Goal: Use online tool/utility: Utilize a website feature to perform a specific function

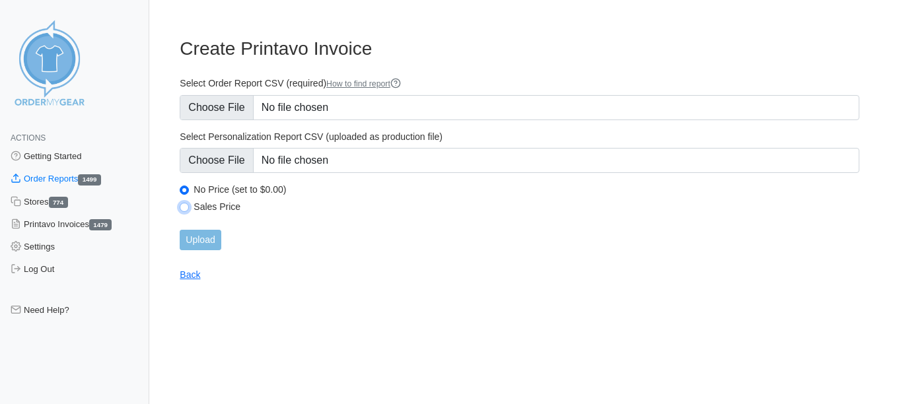
click at [184, 204] on input "Sales Price" at bounding box center [184, 207] width 9 height 9
radio input "true"
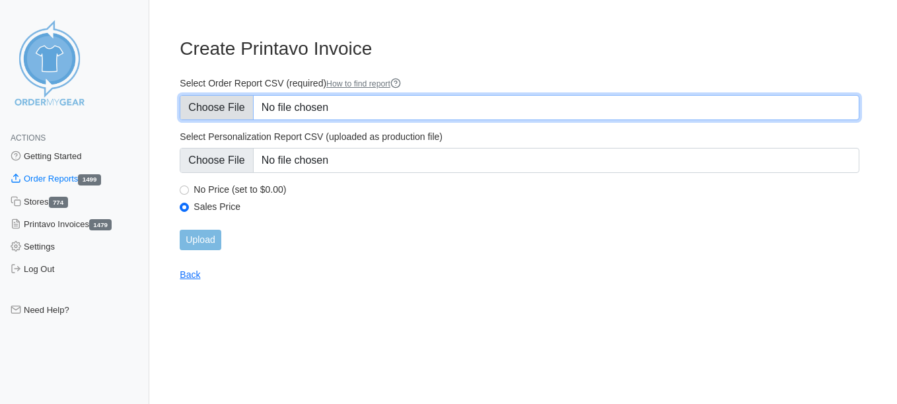
click at [239, 110] on input "Select Order Report CSV (required) How to find report" at bounding box center [520, 107] width 680 height 25
type input "C:\fakepath\DMZX9_order_report (10)axiasaturdxay.csv"
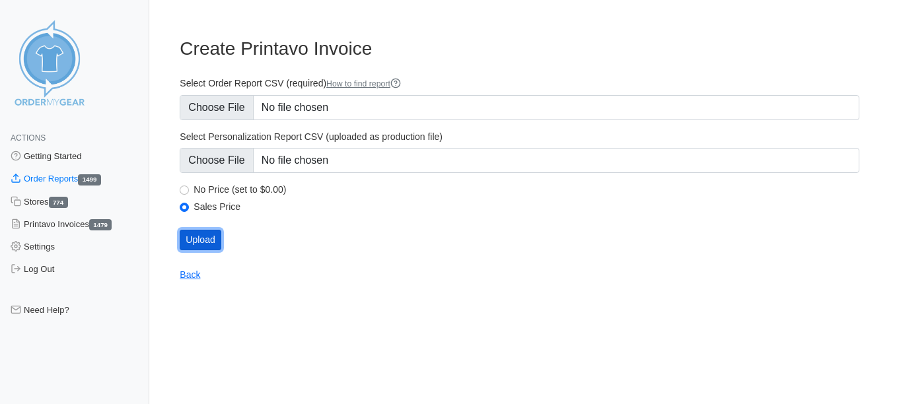
click at [198, 232] on input "Upload" at bounding box center [200, 240] width 41 height 20
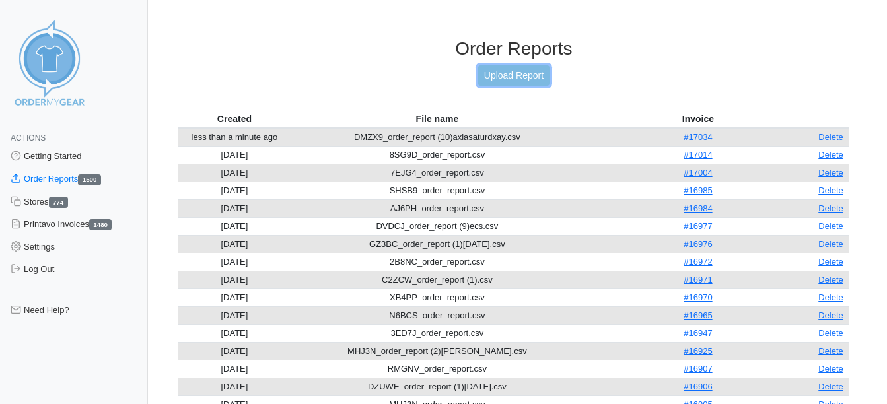
click at [536, 77] on link "Upload Report" at bounding box center [513, 75] width 71 height 20
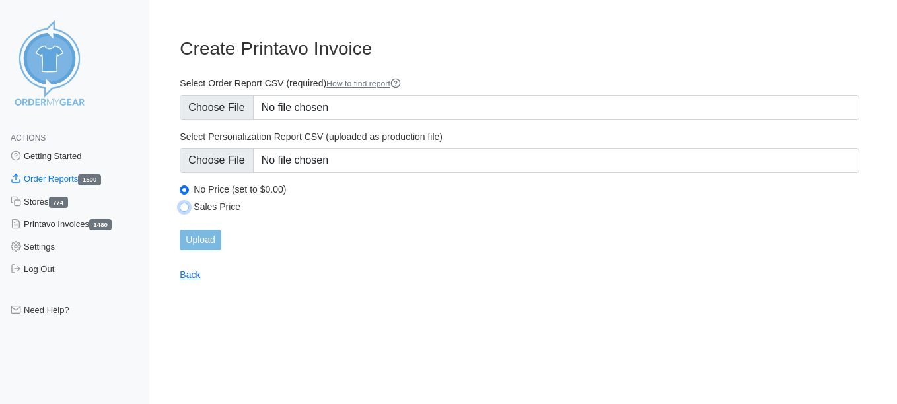
click at [182, 204] on input "Sales Price" at bounding box center [184, 207] width 9 height 9
radio input "true"
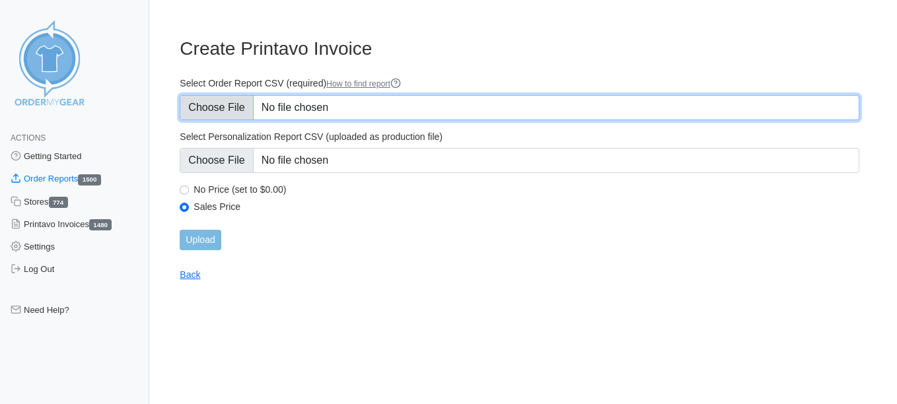
click at [208, 109] on input "Select Order Report CSV (required) How to find report" at bounding box center [520, 107] width 680 height 25
type input "C:\fakepath\QW9CZ_order_report (5)saturday.csv"
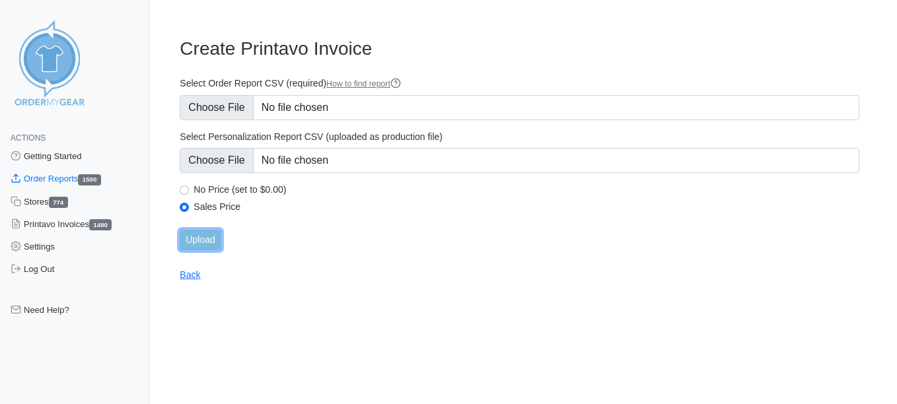
click at [210, 240] on input "Upload" at bounding box center [200, 240] width 41 height 20
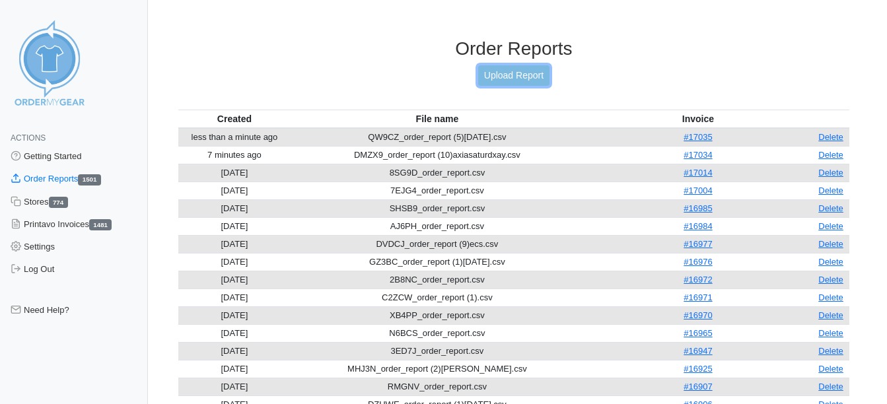
click at [480, 75] on link "Upload Report" at bounding box center [513, 75] width 71 height 20
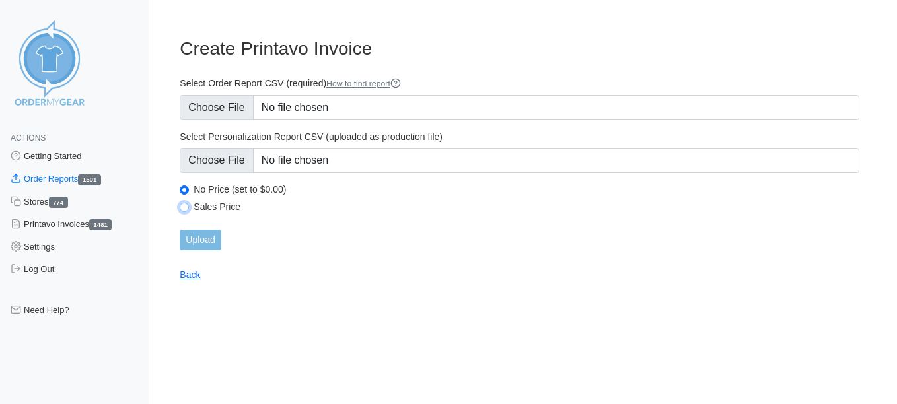
click at [186, 204] on input "Sales Price" at bounding box center [184, 207] width 9 height 9
radio input "true"
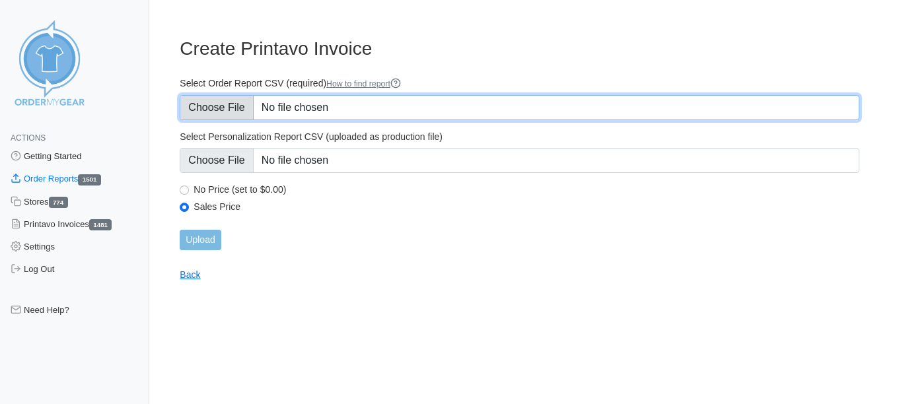
click at [250, 113] on input "Select Order Report CSV (required) How to find report" at bounding box center [520, 107] width 680 height 25
type input "C:\fakepath\6N5WX_order_report (2)globalsaturday.csv"
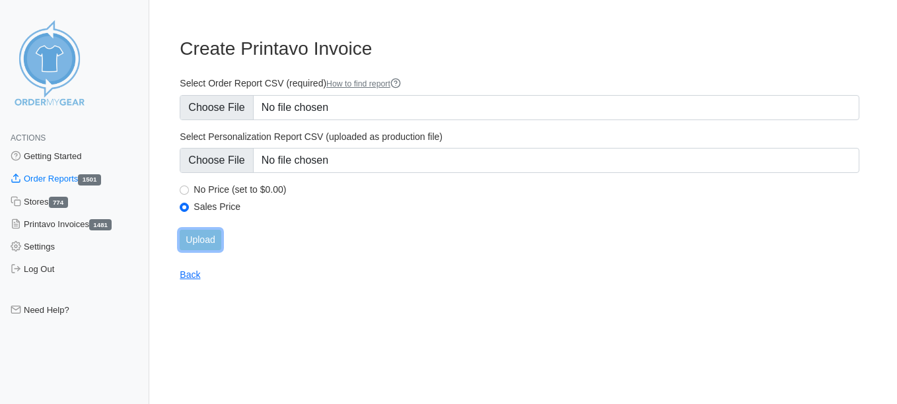
click at [216, 242] on input "Upload" at bounding box center [200, 240] width 41 height 20
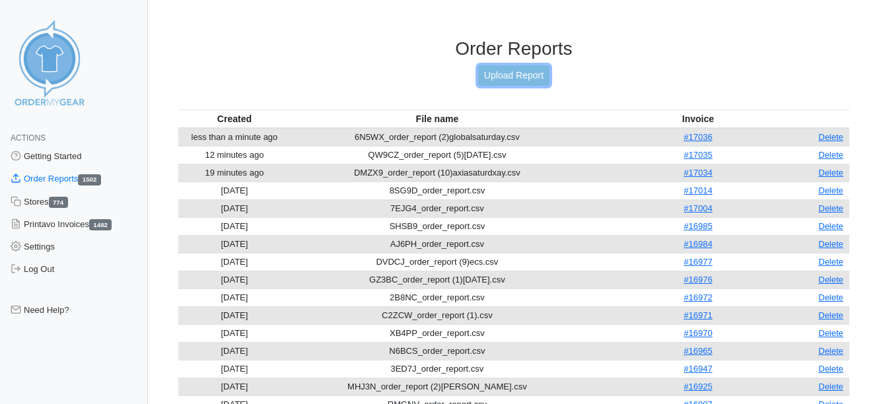
click at [486, 73] on link "Upload Report" at bounding box center [513, 75] width 71 height 20
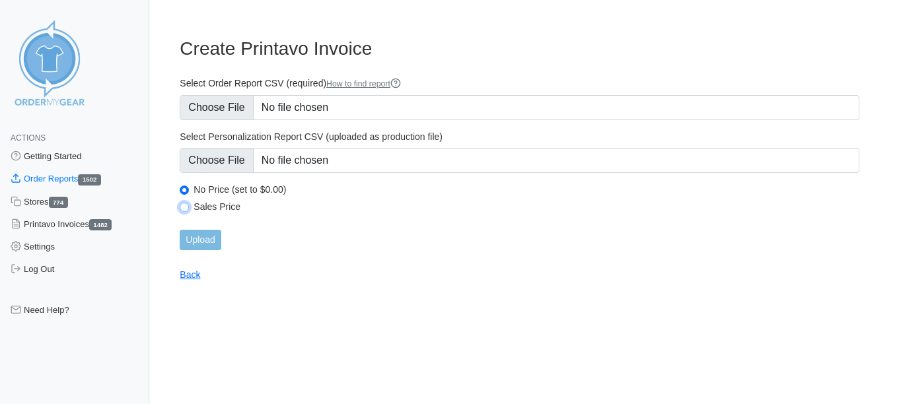
click at [188, 208] on input "Sales Price" at bounding box center [184, 207] width 9 height 9
radio input "true"
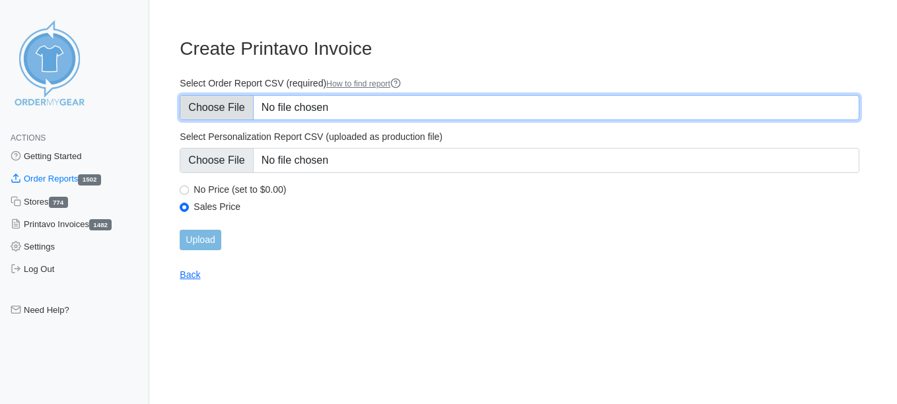
click at [232, 111] on input "Select Order Report CSV (required) How to find report" at bounding box center [520, 107] width 680 height 25
type input "C:\fakepath\WKYDV_order_report.csv"
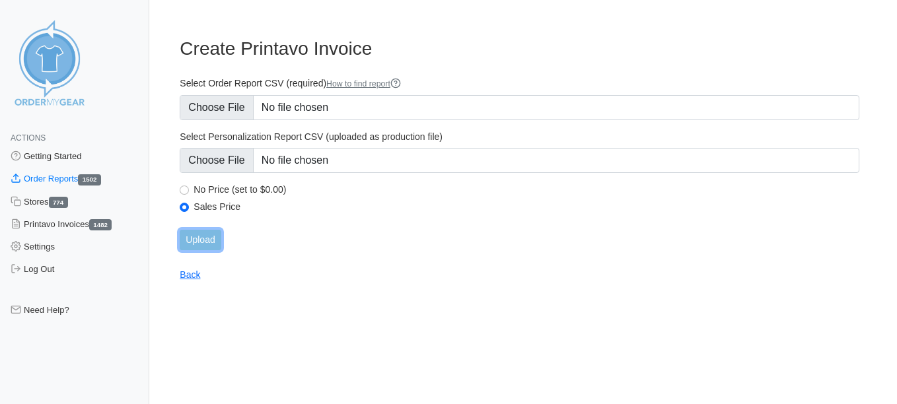
click at [207, 248] on input "Upload" at bounding box center [200, 240] width 41 height 20
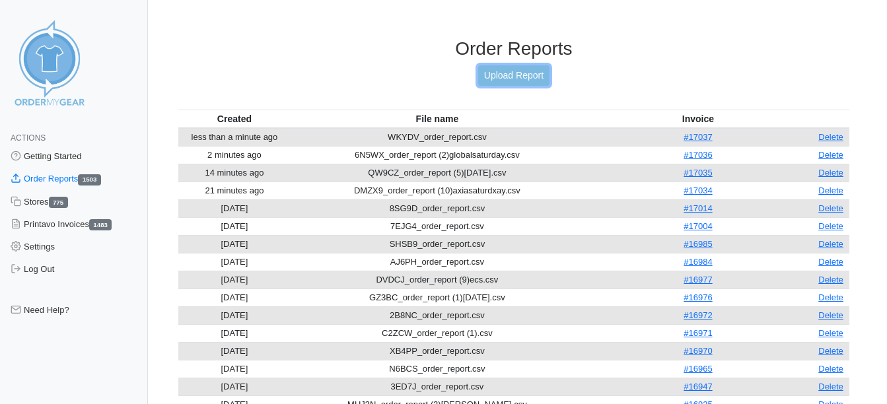
click at [520, 73] on link "Upload Report" at bounding box center [513, 75] width 71 height 20
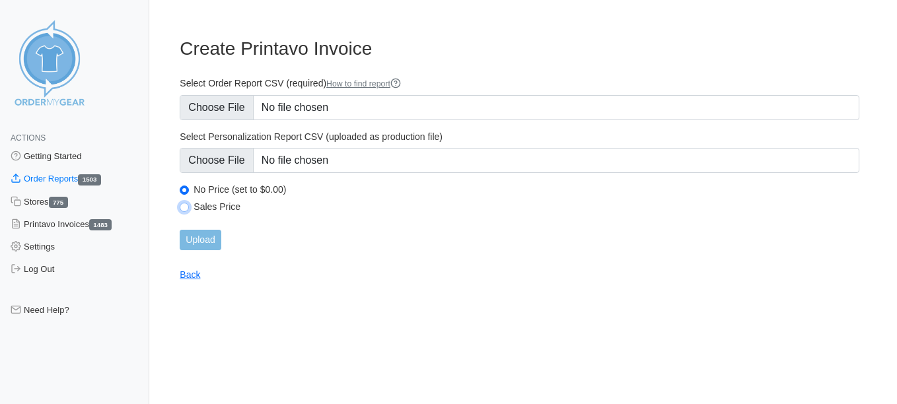
click at [184, 203] on input "Sales Price" at bounding box center [184, 207] width 9 height 9
radio input "true"
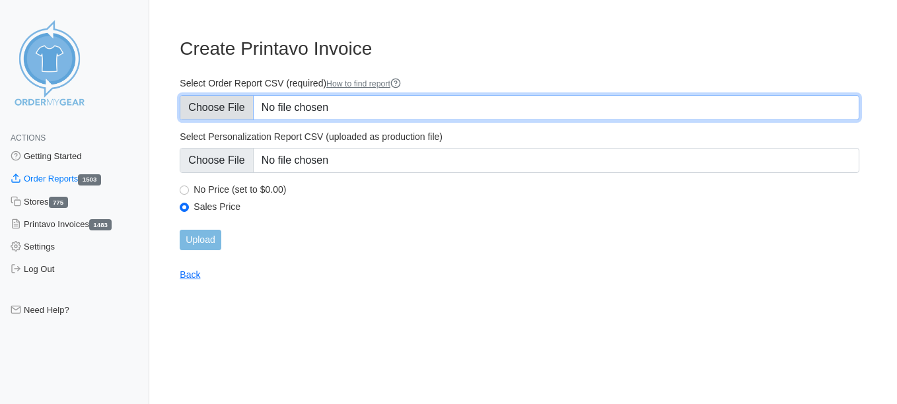
click at [214, 113] on input "Select Order Report CSV (required) How to find report" at bounding box center [520, 107] width 680 height 25
type input "C:\fakepath\468EA_order_report (5)fwscsaturday.csv"
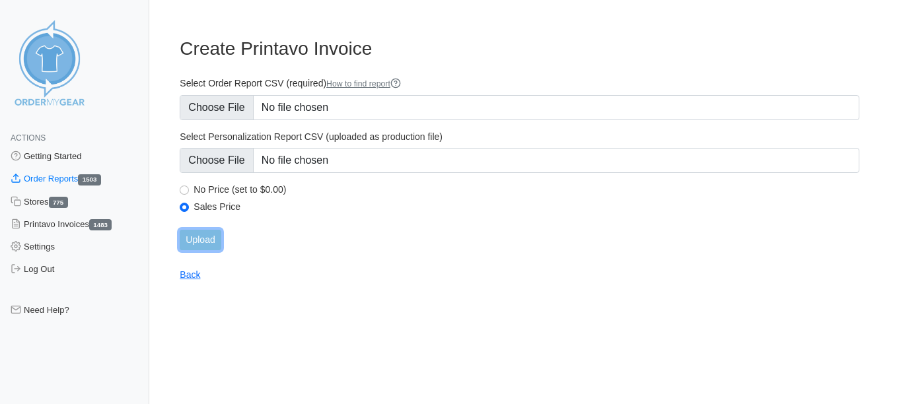
click at [198, 242] on input "Upload" at bounding box center [200, 240] width 41 height 20
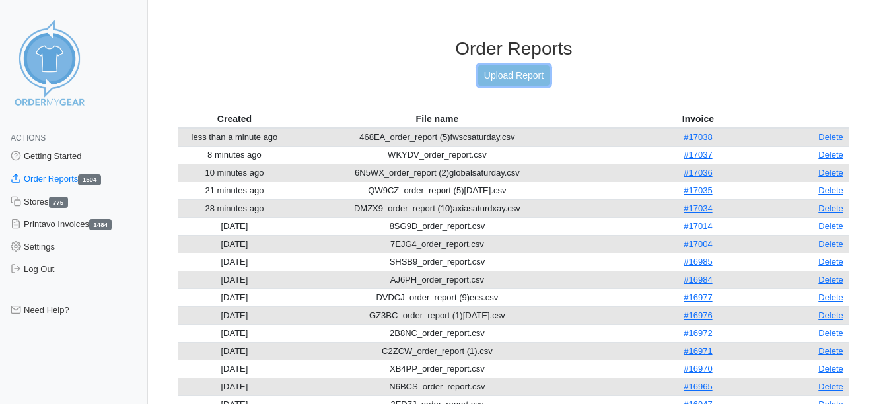
click at [545, 75] on link "Upload Report" at bounding box center [513, 75] width 71 height 20
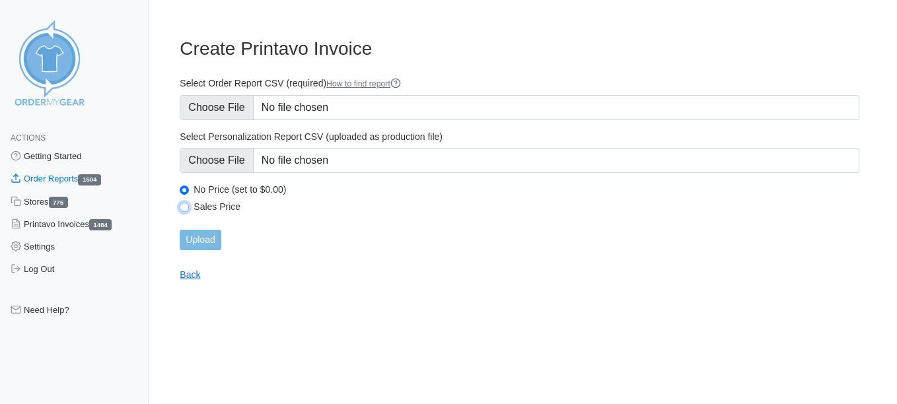
click at [182, 203] on input "Sales Price" at bounding box center [184, 207] width 9 height 9
radio input "true"
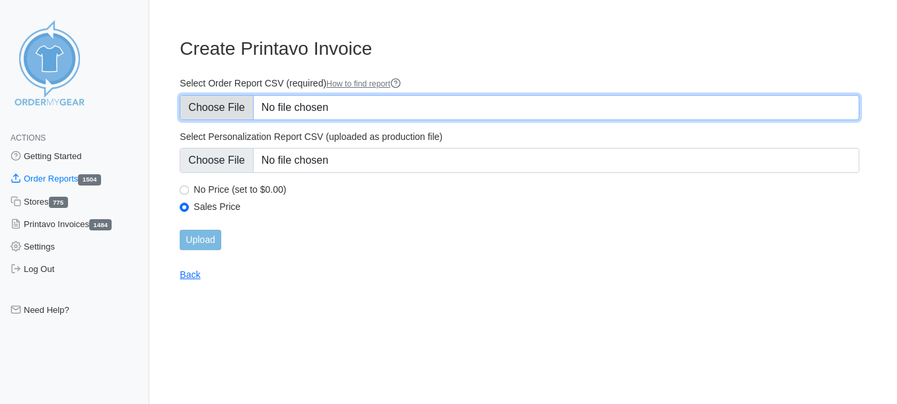
click at [226, 105] on input "Select Order Report CSV (required) How to find report" at bounding box center [520, 107] width 680 height 25
type input "C:\fakepath\468EA_order_report (5)fwscsaturday.csv"
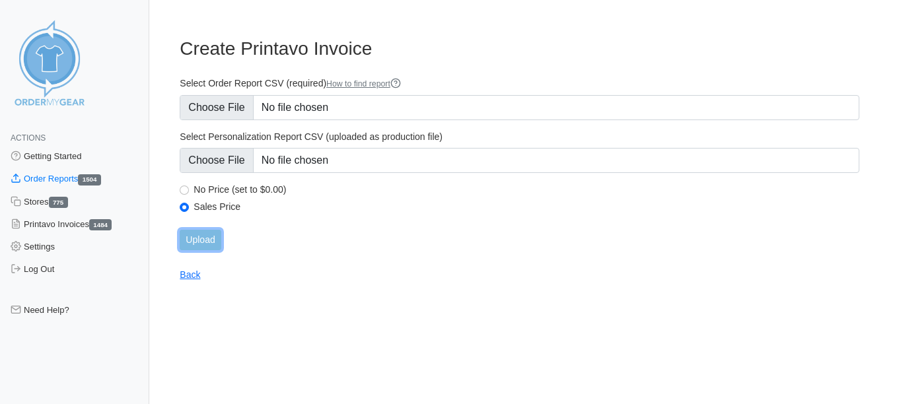
click at [217, 244] on input "Upload" at bounding box center [200, 240] width 41 height 20
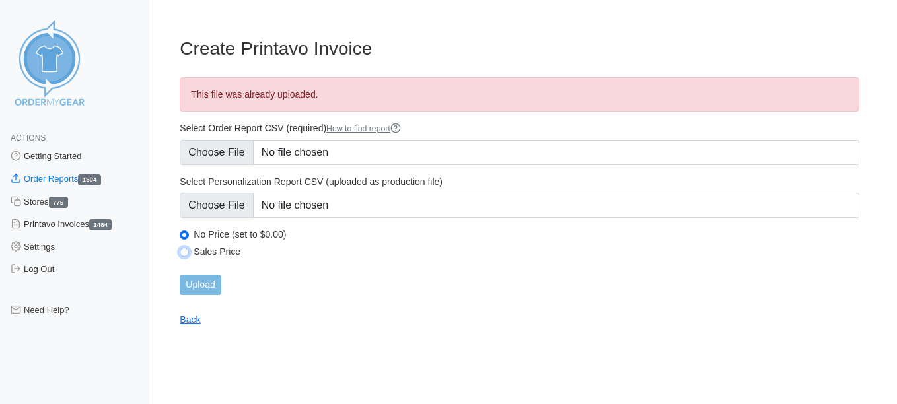
click at [180, 253] on input "Sales Price" at bounding box center [184, 252] width 9 height 9
radio input "true"
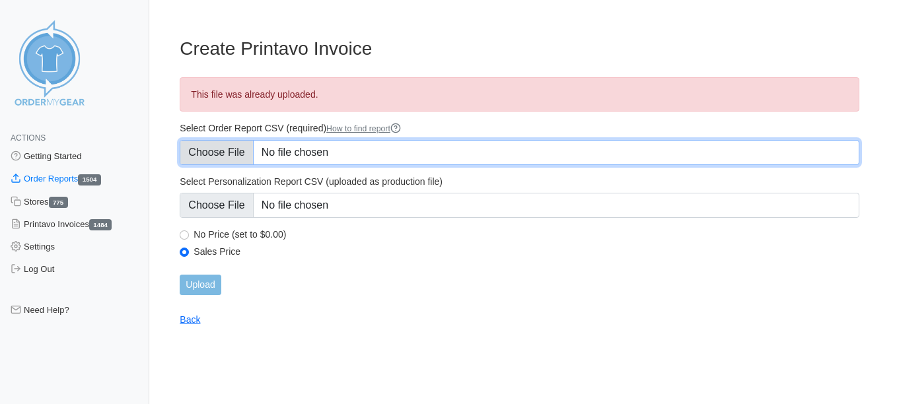
click at [222, 151] on input "Select Order Report CSV (required) How to find report" at bounding box center [520, 152] width 680 height 25
type input "C:\fakepath\Z6GGQ_order_report (3)fwsc.csv"
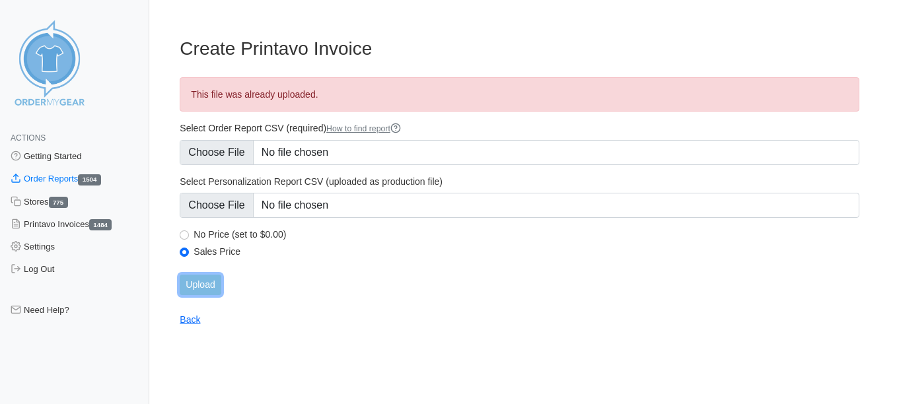
click at [205, 289] on input "Upload" at bounding box center [200, 285] width 41 height 20
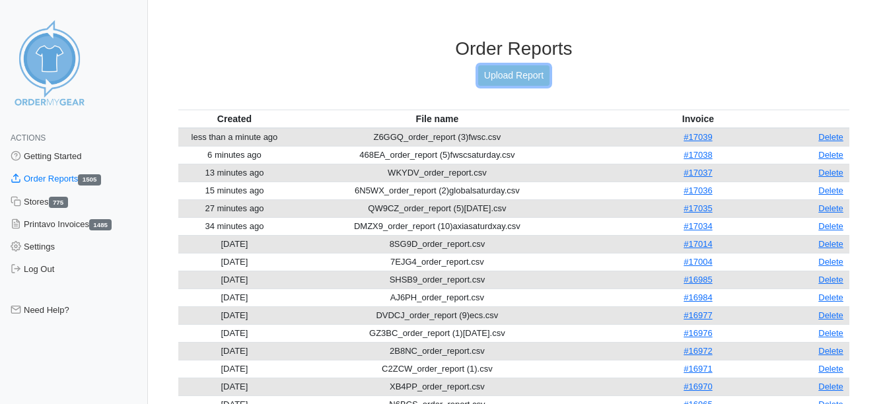
click at [546, 71] on link "Upload Report" at bounding box center [513, 75] width 71 height 20
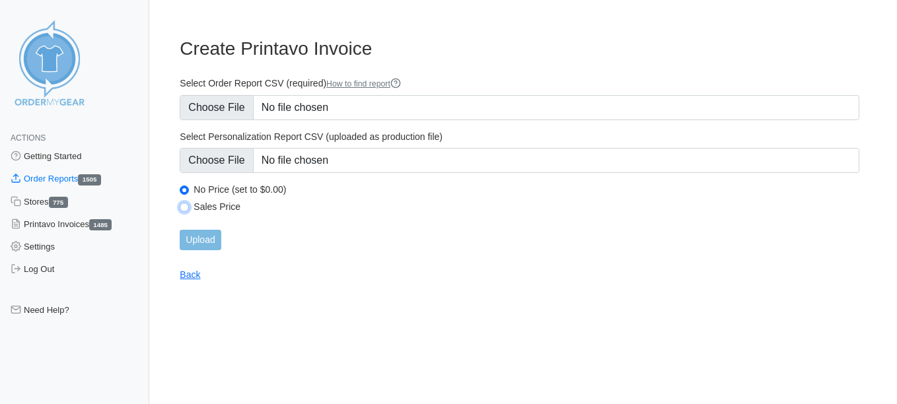
click at [185, 209] on input "Sales Price" at bounding box center [184, 207] width 9 height 9
radio input "true"
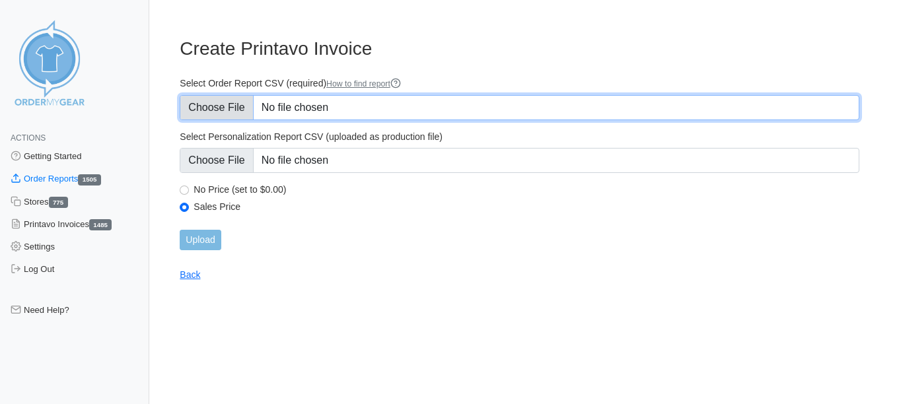
click at [237, 111] on input "Select Order Report CSV (required) How to find report" at bounding box center [520, 107] width 680 height 25
type input "C:\fakepath\ZAP9G_order_report (5)emmaus.csv"
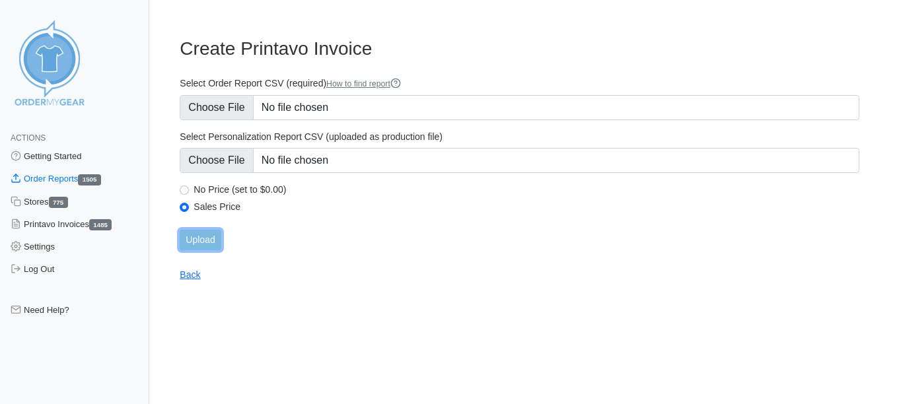
click at [206, 239] on input "Upload" at bounding box center [200, 240] width 41 height 20
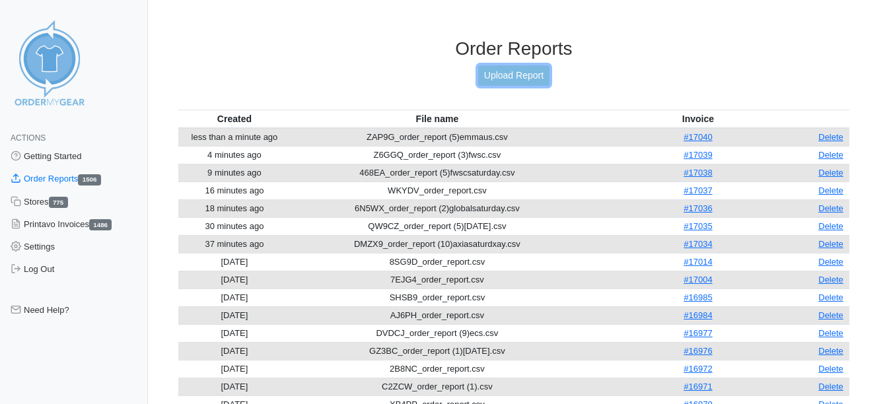
click at [511, 83] on link "Upload Report" at bounding box center [513, 75] width 71 height 20
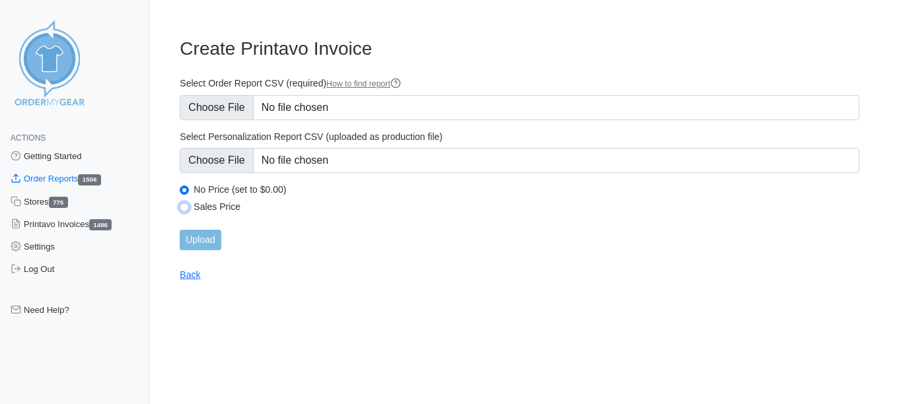
click at [186, 209] on input "Sales Price" at bounding box center [184, 207] width 9 height 9
radio input "true"
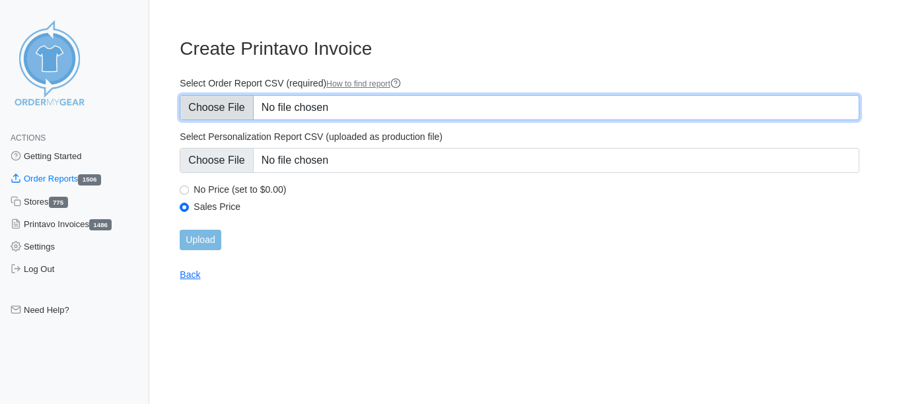
click at [222, 111] on input "Select Order Report CSV (required) How to find report" at bounding box center [520, 107] width 680 height 25
type input "C:\fakepath\JWRUX_order_report (1)montessori.csv"
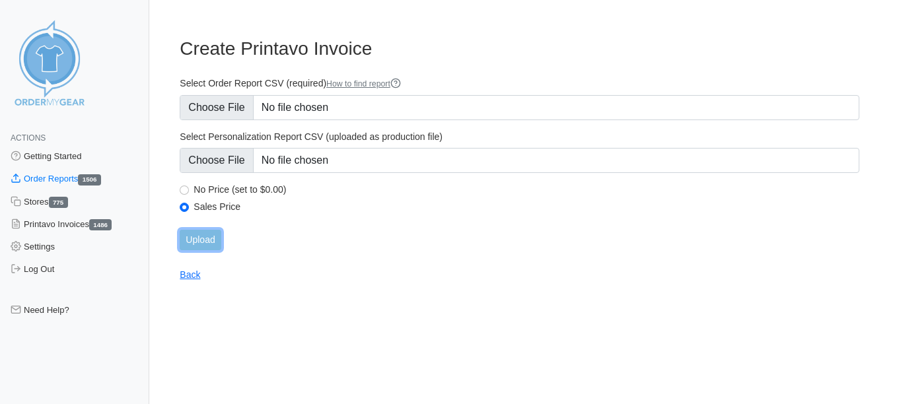
click at [217, 240] on input "Upload" at bounding box center [200, 240] width 41 height 20
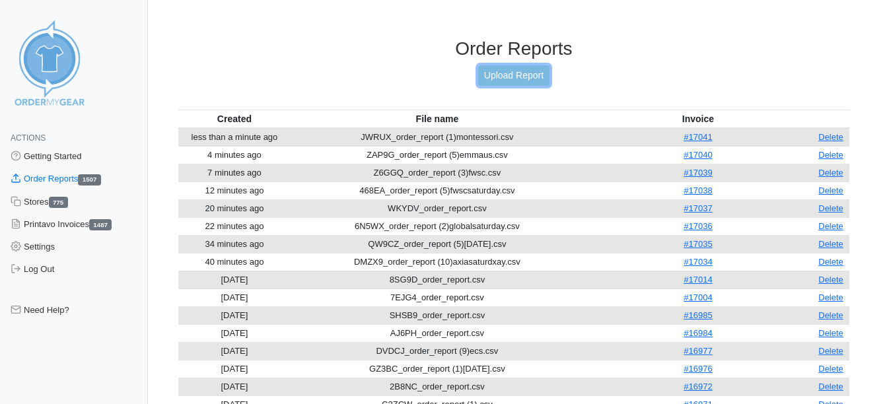
click at [499, 73] on link "Upload Report" at bounding box center [513, 75] width 71 height 20
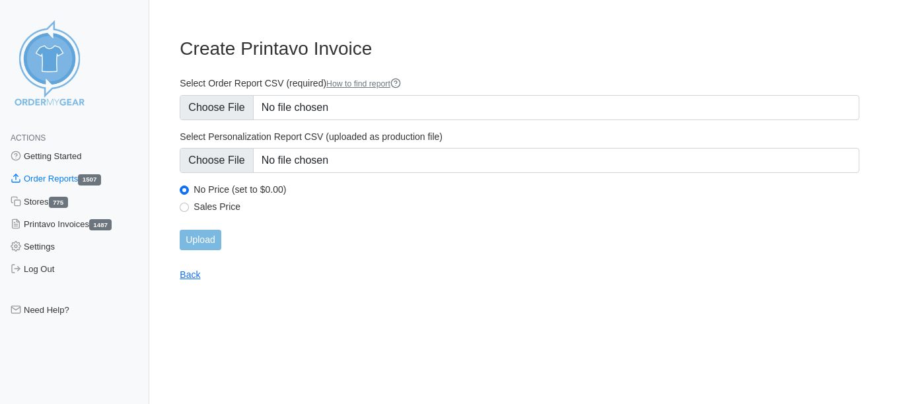
click at [180, 202] on div "Sales Price" at bounding box center [520, 209] width 680 height 16
click at [185, 206] on input "Sales Price" at bounding box center [184, 207] width 9 height 9
radio input "true"
click at [209, 236] on input "Upload" at bounding box center [200, 240] width 41 height 20
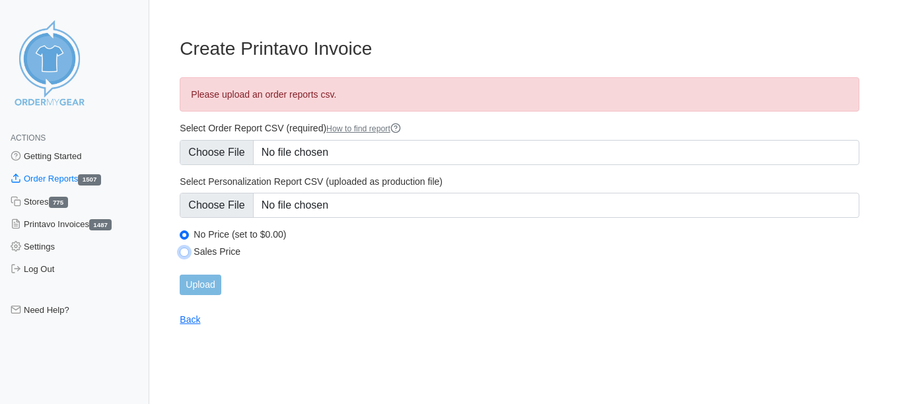
click at [188, 250] on input "Sales Price" at bounding box center [184, 252] width 9 height 9
radio input "true"
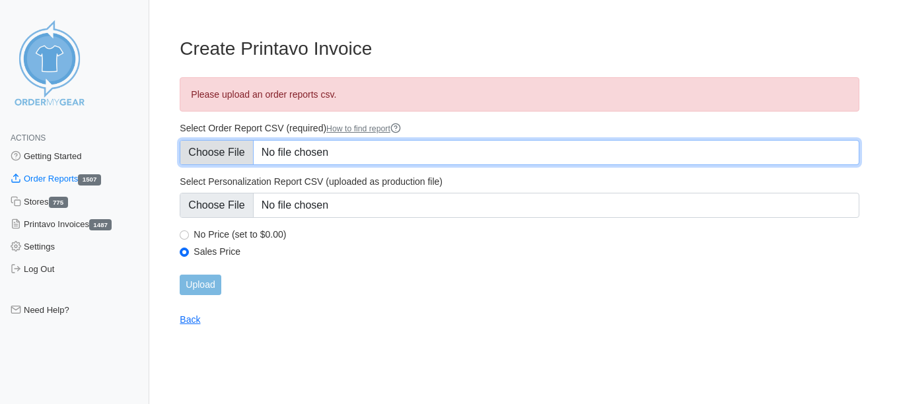
click at [228, 147] on input "Select Order Report CSV (required) How to find report" at bounding box center [520, 152] width 680 height 25
type input "C:\fakepath\MP7HE_order_report (3)remax.csv"
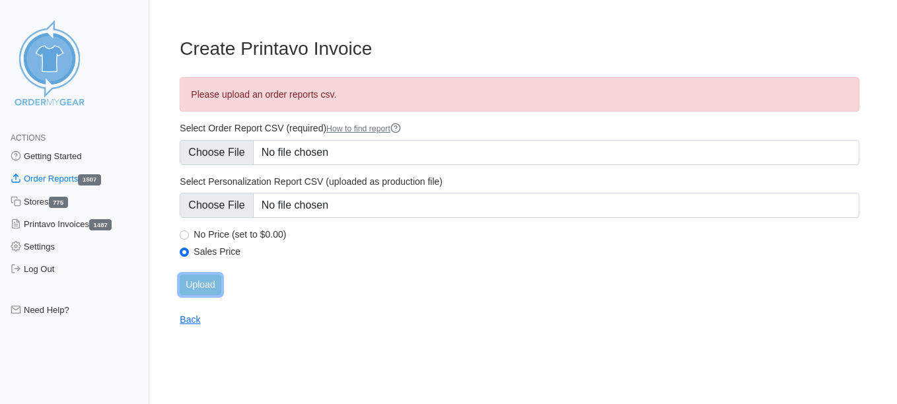
click at [198, 283] on input "Upload" at bounding box center [200, 285] width 41 height 20
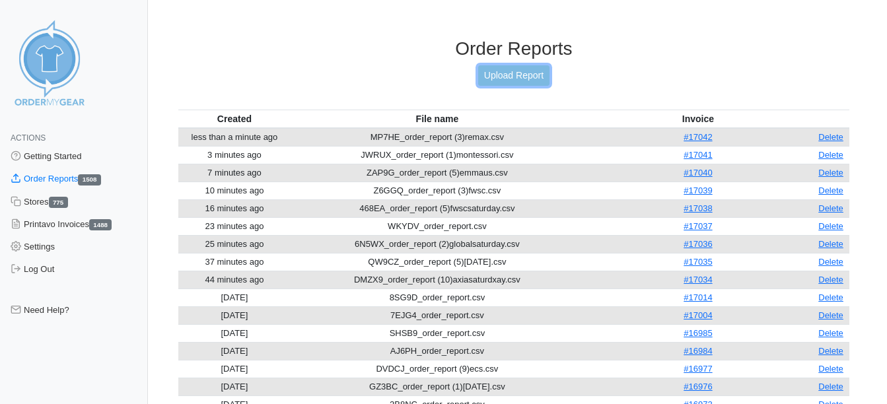
click at [523, 77] on link "Upload Report" at bounding box center [513, 75] width 71 height 20
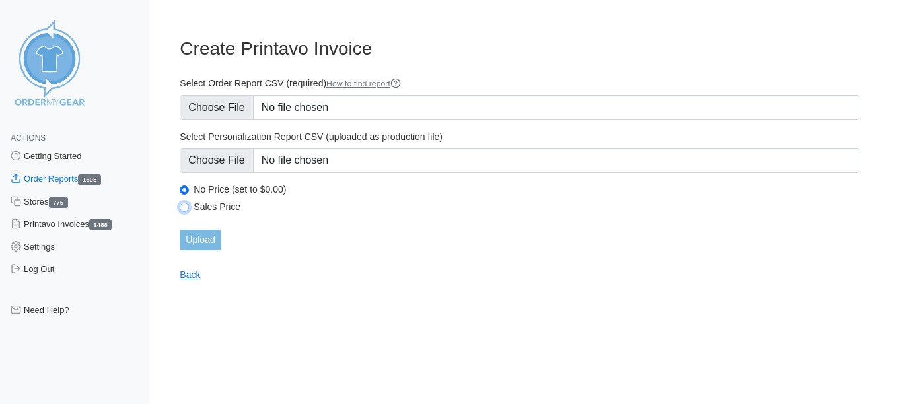
click at [181, 210] on input "Sales Price" at bounding box center [184, 207] width 9 height 9
radio input "true"
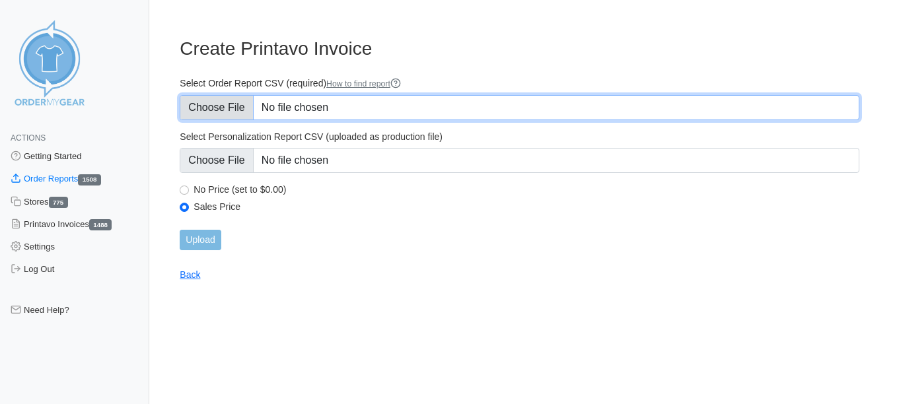
click at [198, 101] on input "Select Order Report CSV (required) How to find report" at bounding box center [520, 107] width 680 height 25
type input "C:\fakepath\ZSJT4_order_report (2)ca.csv"
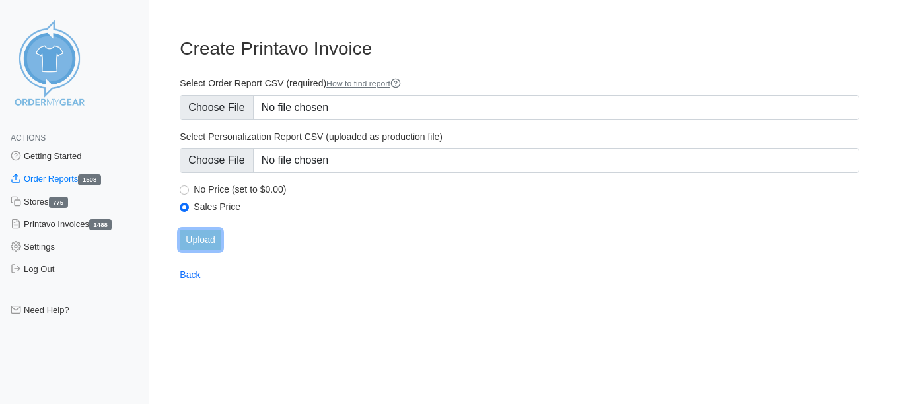
click at [202, 243] on input "Upload" at bounding box center [200, 240] width 41 height 20
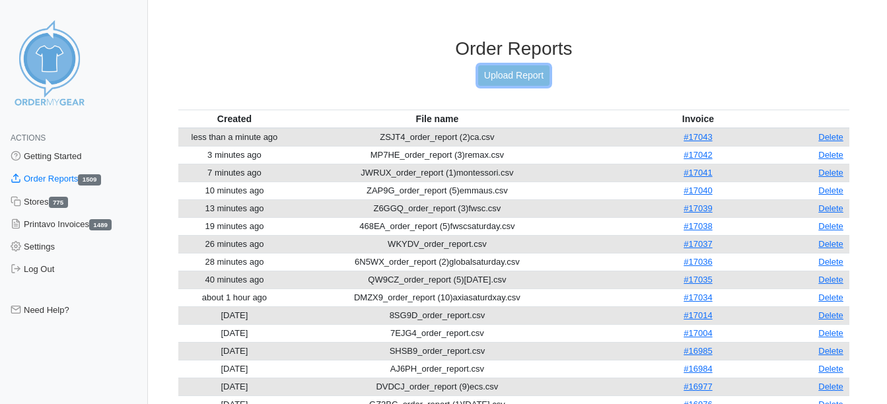
click at [540, 75] on link "Upload Report" at bounding box center [513, 75] width 71 height 20
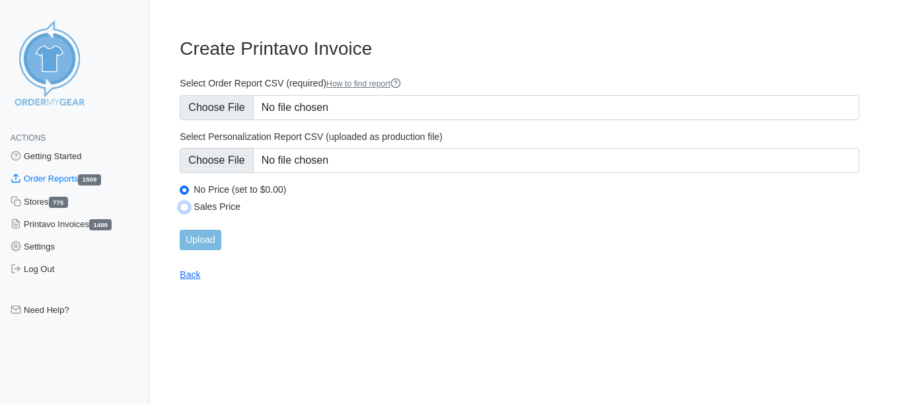
click at [186, 207] on input "Sales Price" at bounding box center [184, 207] width 9 height 9
radio input "true"
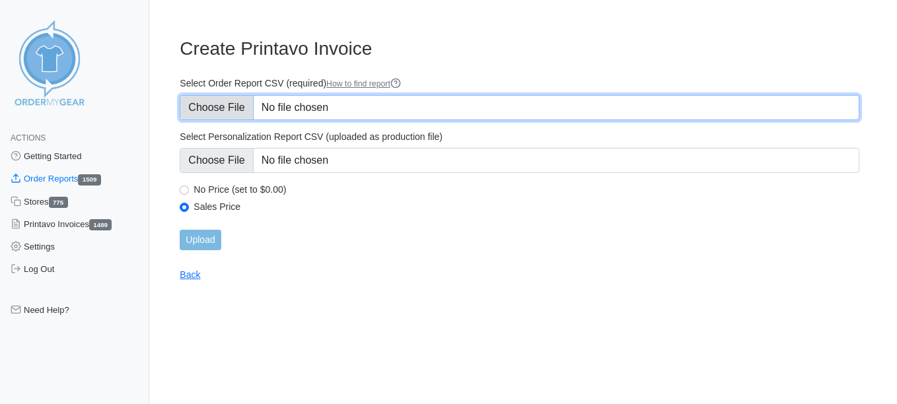
click at [228, 102] on input "Select Order Report CSV (required) How to find report" at bounding box center [520, 107] width 680 height 25
type input "C:\fakepath\ZETRK_order_report (16)sat7urday.csv"
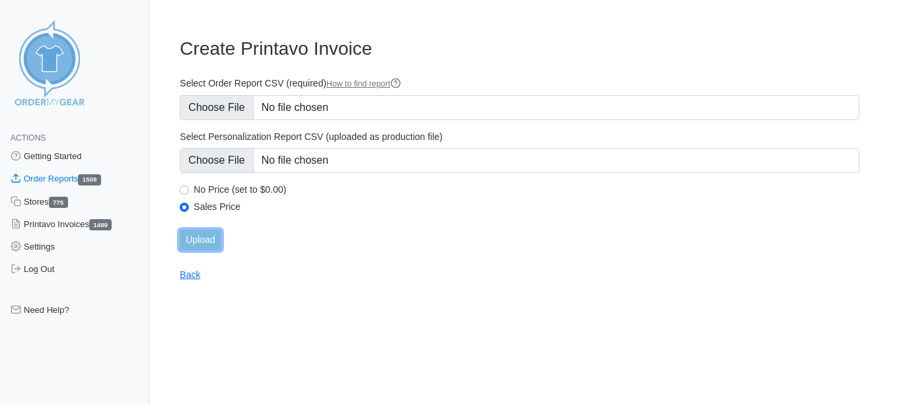
click at [221, 239] on input "Upload" at bounding box center [200, 240] width 41 height 20
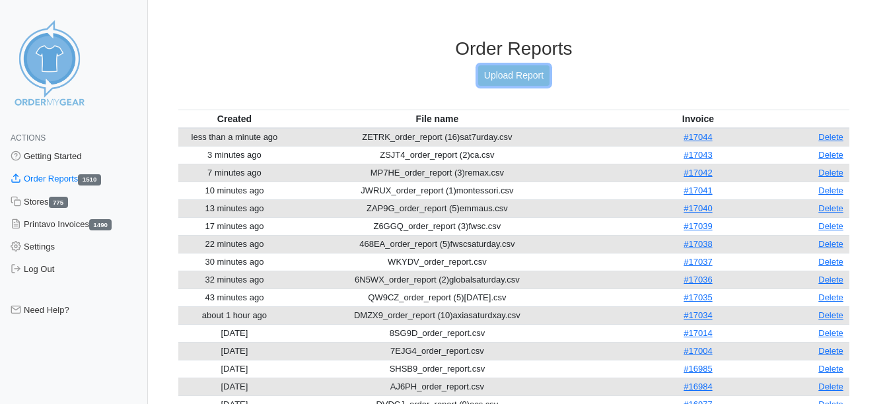
click at [501, 79] on link "Upload Report" at bounding box center [513, 75] width 71 height 20
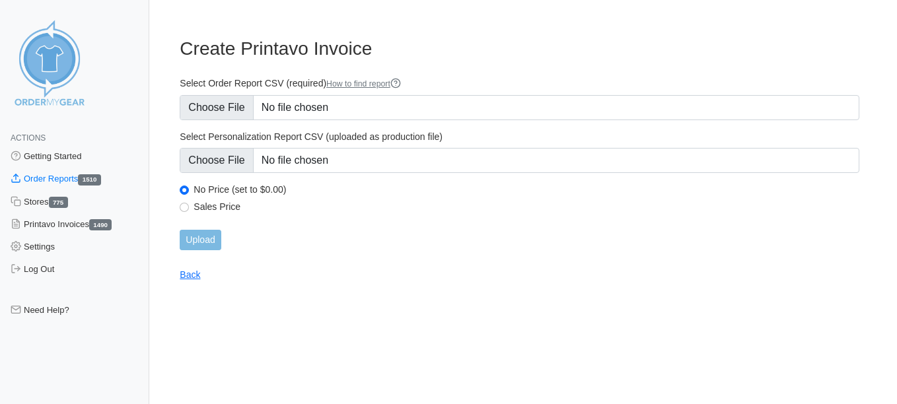
click at [179, 207] on main "Create Printavo Invoice Select Order Report CSV (required) How to find report S…" at bounding box center [519, 151] width 711 height 259
click at [181, 207] on input "Sales Price" at bounding box center [184, 207] width 9 height 9
radio input "true"
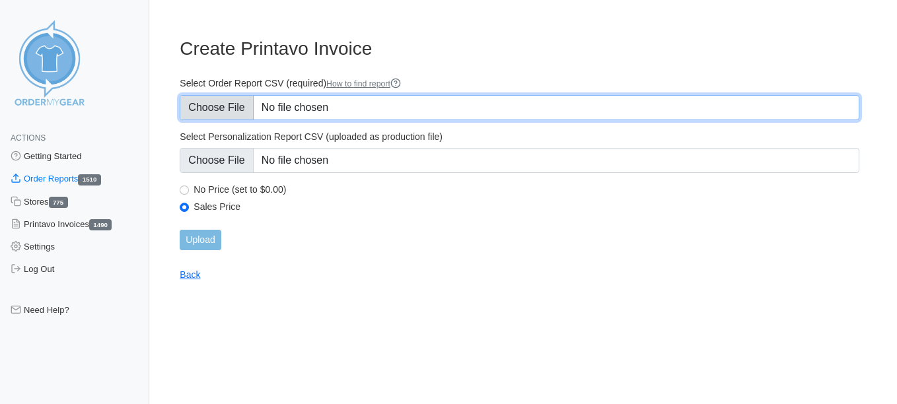
click at [201, 114] on input "Select Order Report CSV (required) How to find report" at bounding box center [520, 107] width 680 height 25
type input "C:\fakepath\QJPQH_order_report (3)[DATE].csv"
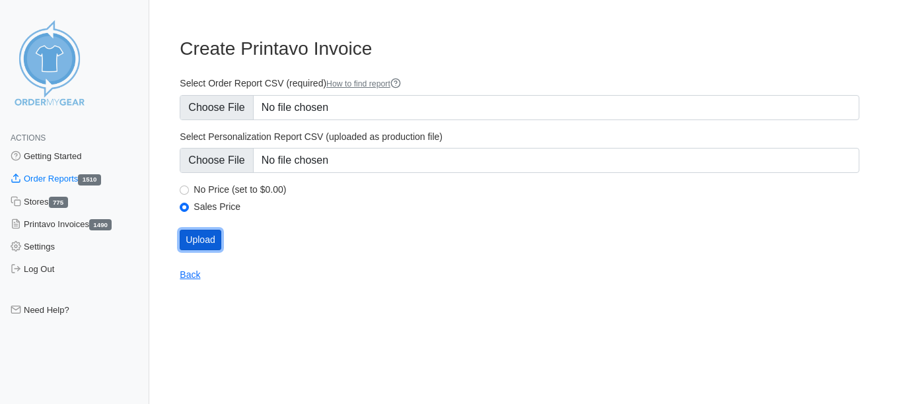
click at [216, 242] on input "Upload" at bounding box center [200, 240] width 41 height 20
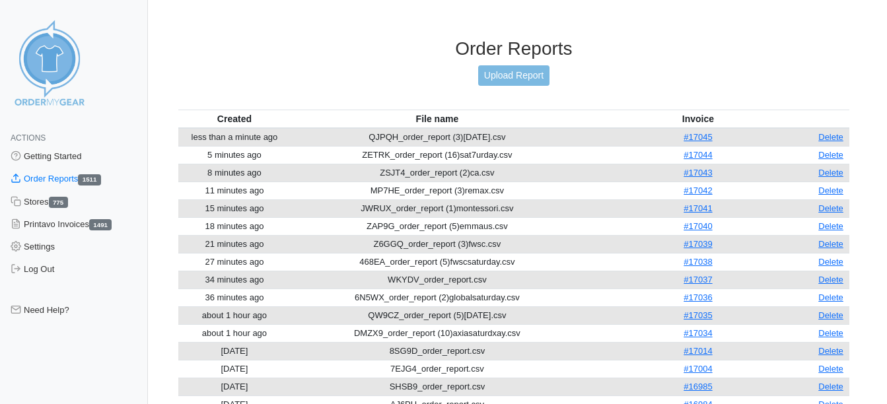
click at [505, 88] on div "Order Reports Upload Report" at bounding box center [513, 74] width 671 height 72
click at [505, 87] on div "Order Reports Upload Report" at bounding box center [513, 74] width 671 height 72
click at [507, 82] on link "Upload Report" at bounding box center [513, 75] width 71 height 20
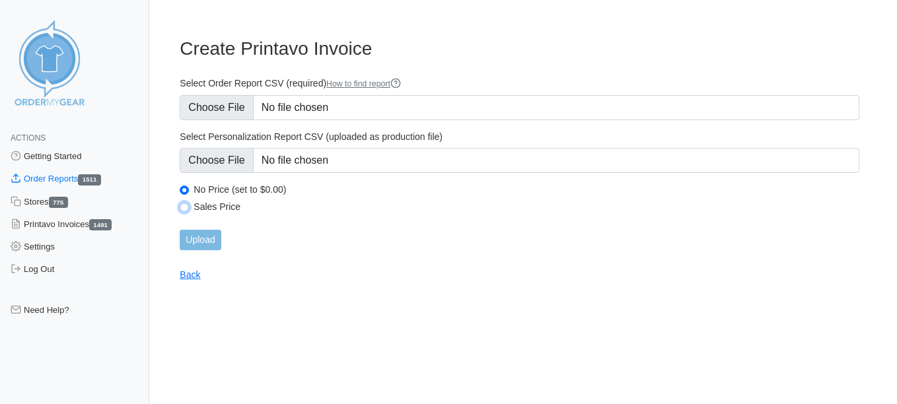
click at [188, 207] on input "Sales Price" at bounding box center [184, 207] width 9 height 9
radio input "true"
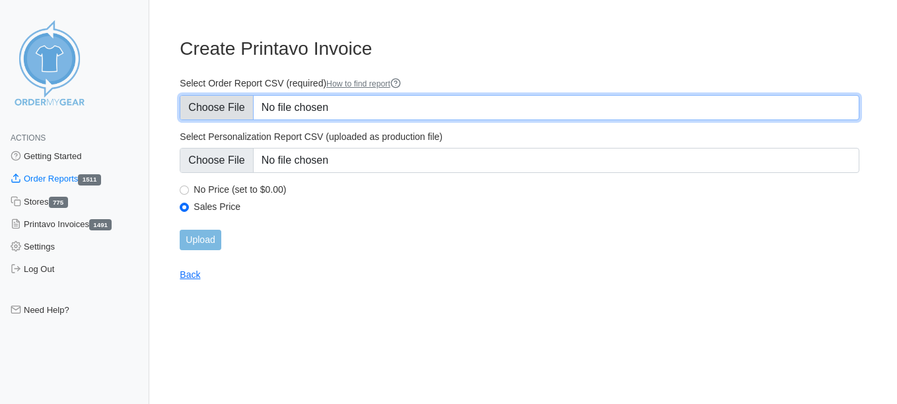
click at [201, 117] on input "Select Order Report CSV (required) How to find report" at bounding box center [520, 107] width 680 height 25
type input "C:\fakepath\3SSWE_order_report (7)[PERSON_NAME].csv"
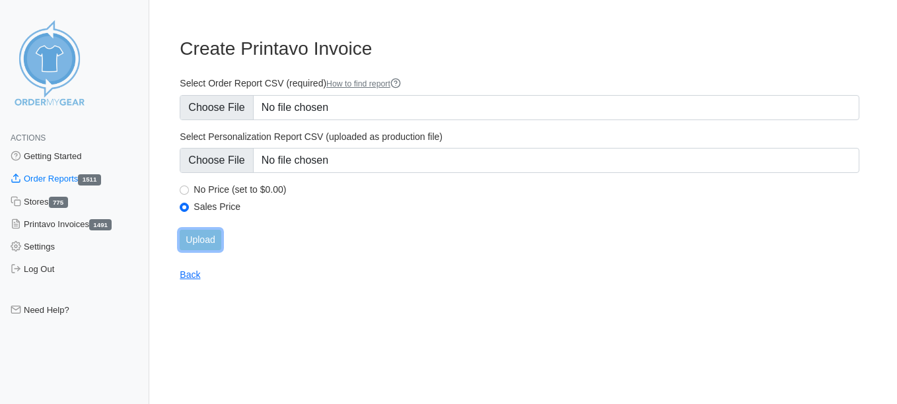
click at [215, 245] on input "Upload" at bounding box center [200, 240] width 41 height 20
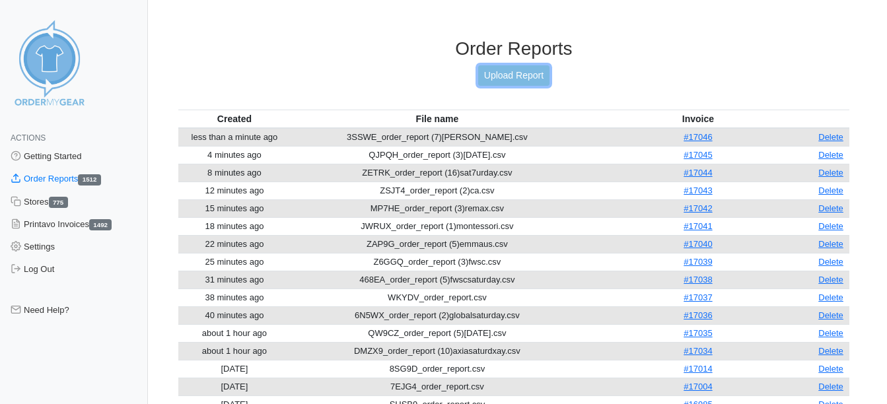
click at [488, 77] on link "Upload Report" at bounding box center [513, 75] width 71 height 20
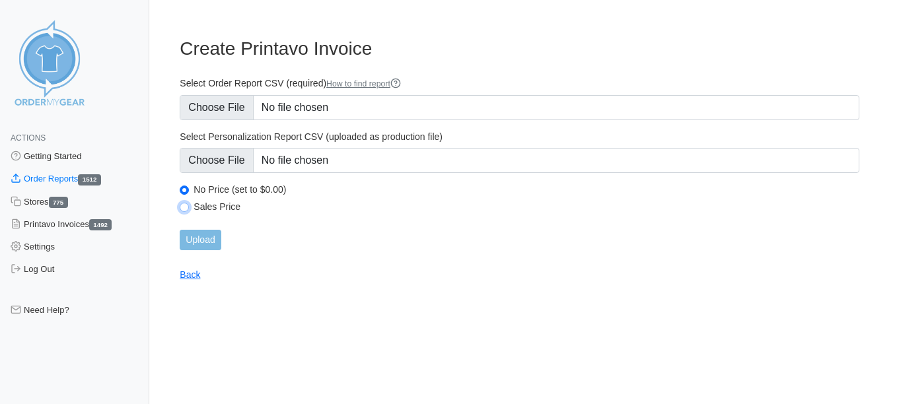
click at [187, 210] on input "Sales Price" at bounding box center [184, 207] width 9 height 9
radio input "true"
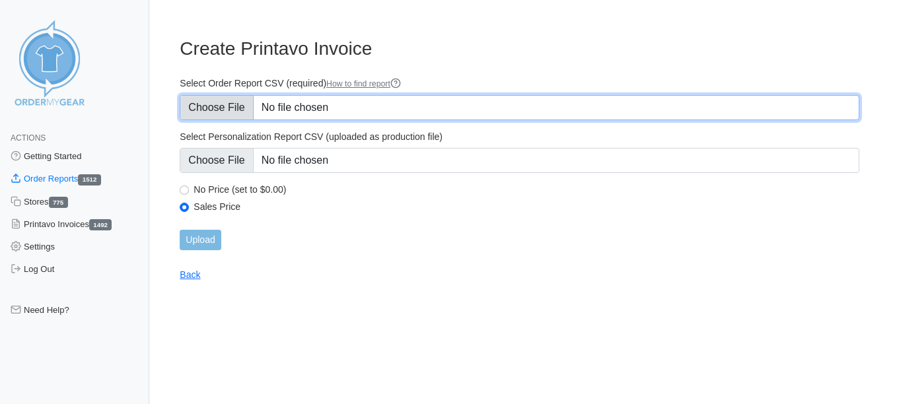
click at [212, 104] on input "Select Order Report CSV (required) How to find report" at bounding box center [520, 107] width 680 height 25
type input "C:\fakepath\2SMQ6_order_report (4)xaturday.csv"
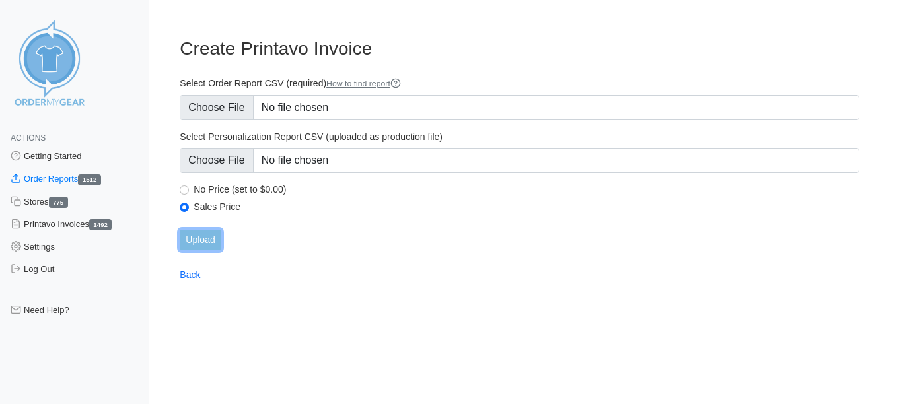
click at [207, 235] on input "Upload" at bounding box center [200, 240] width 41 height 20
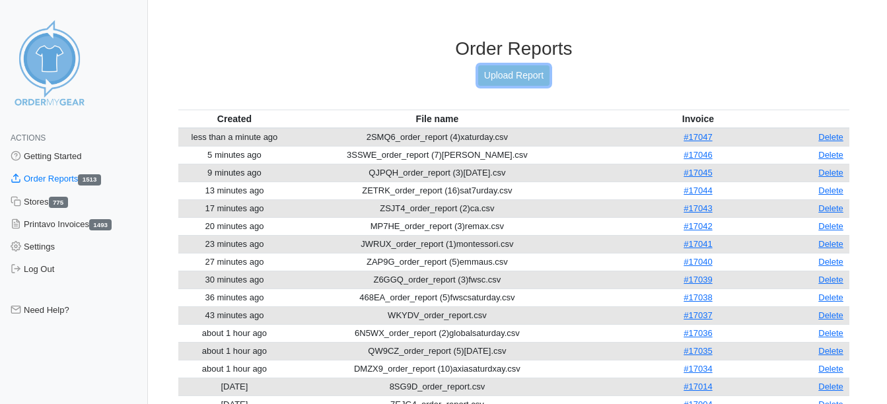
click at [502, 71] on link "Upload Report" at bounding box center [513, 75] width 71 height 20
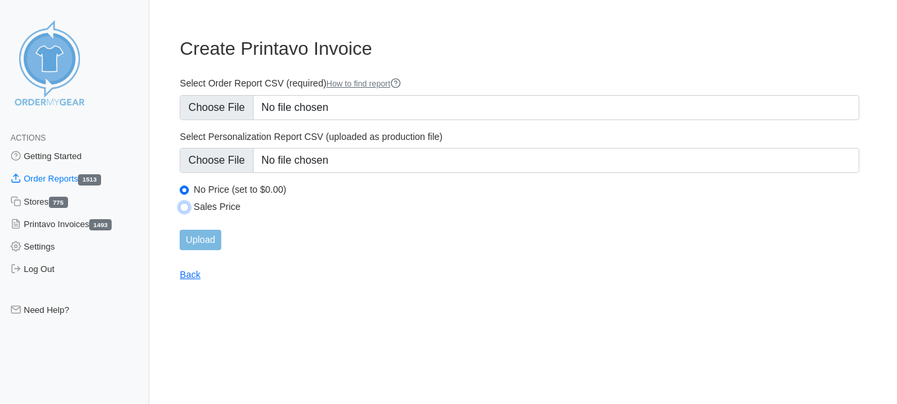
click at [187, 206] on input "Sales Price" at bounding box center [184, 207] width 9 height 9
radio input "true"
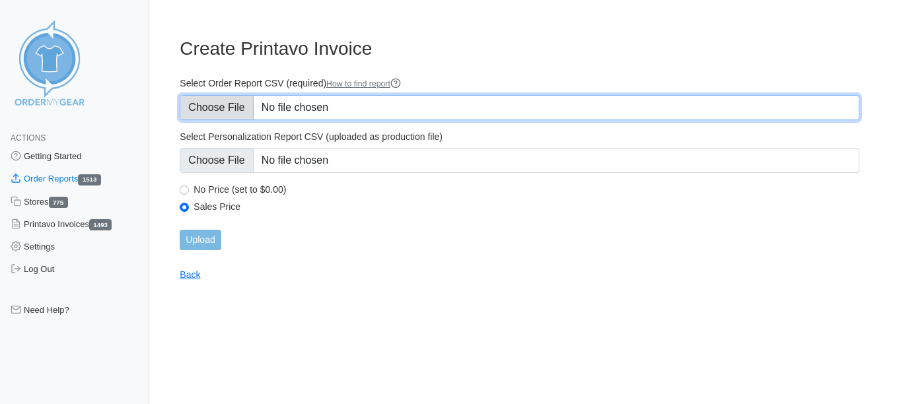
click at [203, 107] on input "Select Order Report CSV (required) How to find report" at bounding box center [520, 107] width 680 height 25
type input "C:\fakepath\UK3AM_order_report (1) maplecreek.csv"
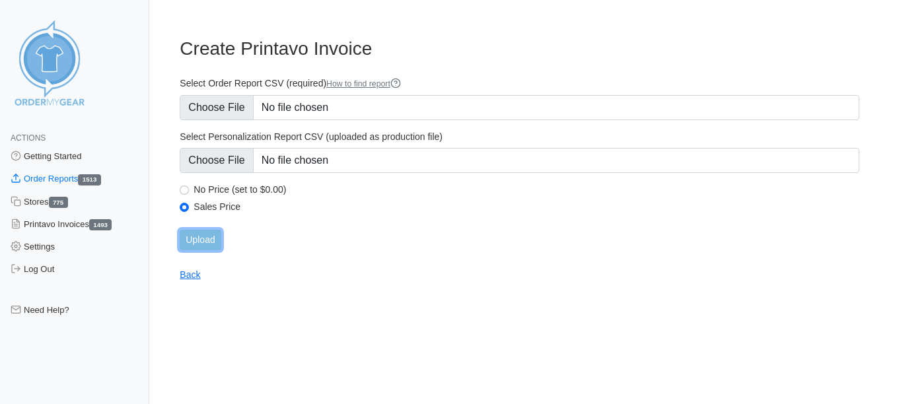
click at [206, 246] on input "Upload" at bounding box center [200, 240] width 41 height 20
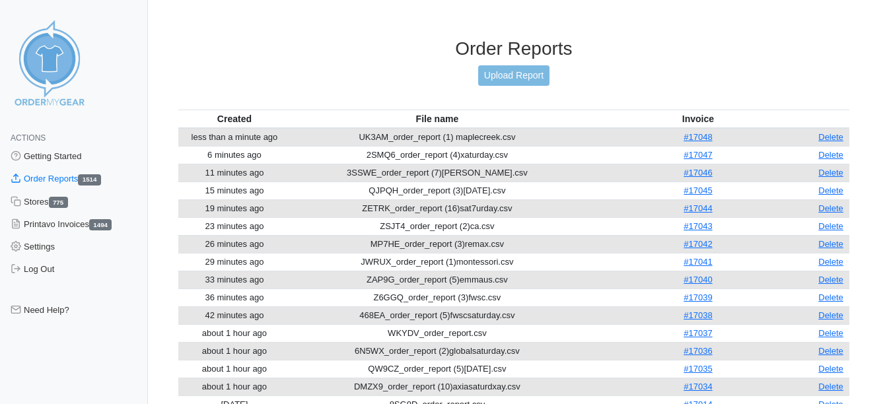
click at [503, 63] on div "Order Reports Upload Report" at bounding box center [513, 74] width 671 height 72
click at [504, 77] on link "Upload Report" at bounding box center [513, 75] width 71 height 20
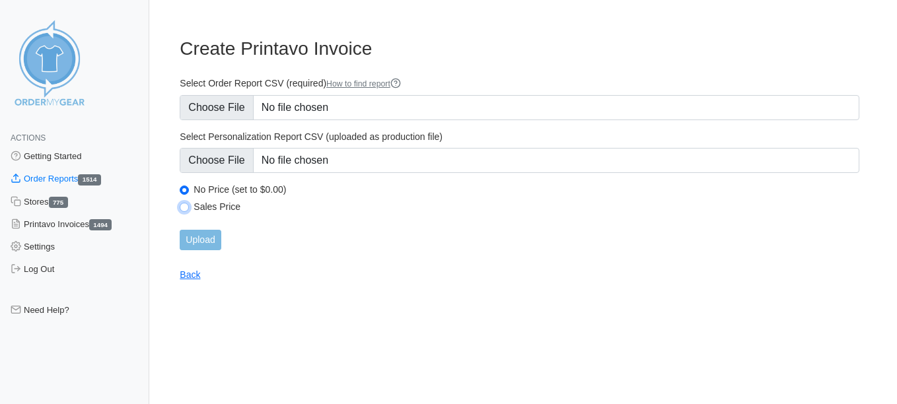
click at [183, 209] on input "Sales Price" at bounding box center [184, 207] width 9 height 9
radio input "true"
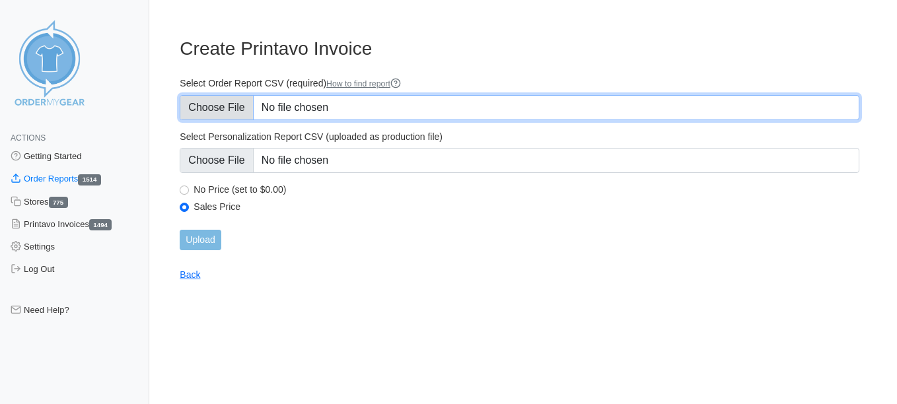
click at [219, 107] on input "Select Order Report CSV (required) How to find report" at bounding box center [520, 107] width 680 height 25
type input "C:\fakepath\9XPAM_order_report (9)sturges.csv"
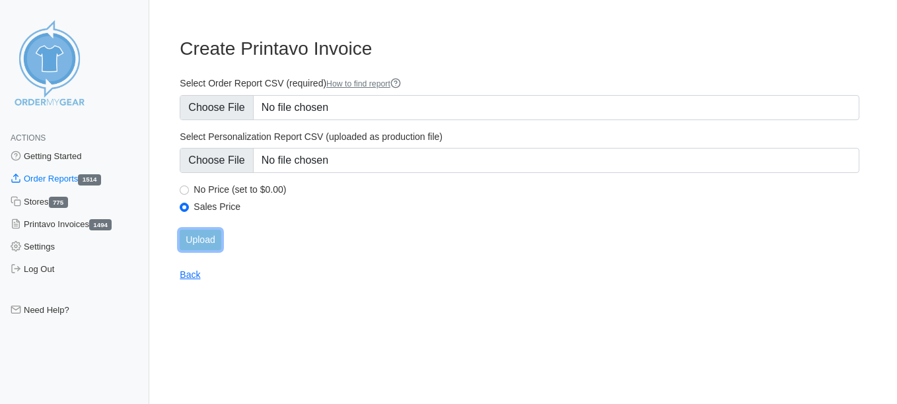
click at [203, 237] on input "Upload" at bounding box center [200, 240] width 41 height 20
